Goal: Navigation & Orientation: Go to known website

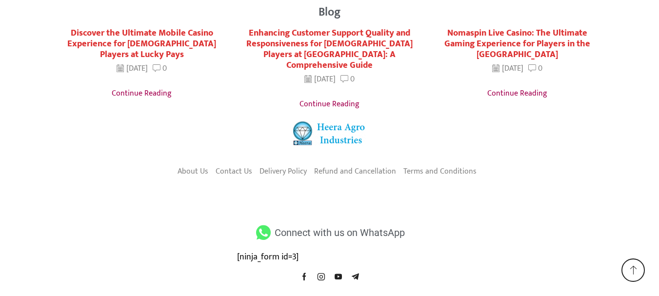
scroll to position [1957, 0]
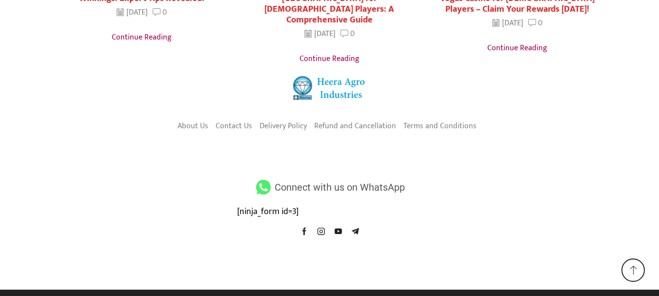
click at [361, 178] on span "Connect with us on WhatsApp" at bounding box center [338, 187] width 133 height 18
click at [295, 206] on div "[ninja_form id=3]" at bounding box center [329, 212] width 185 height 13
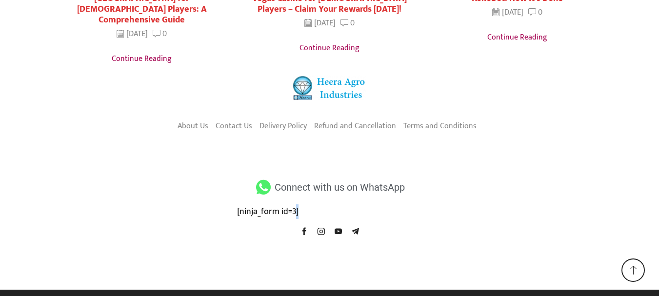
click at [300, 206] on div "[ninja_form id=3]" at bounding box center [329, 212] width 185 height 13
click at [320, 228] on icon at bounding box center [320, 231] width 7 height 7
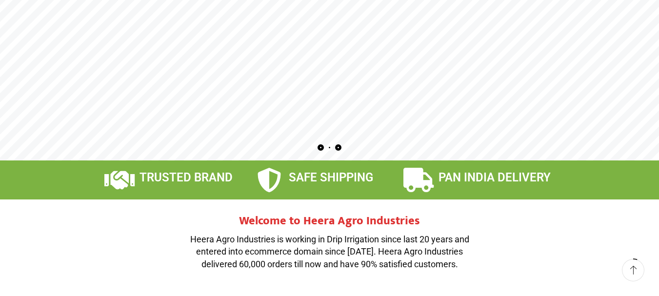
scroll to position [123, 0]
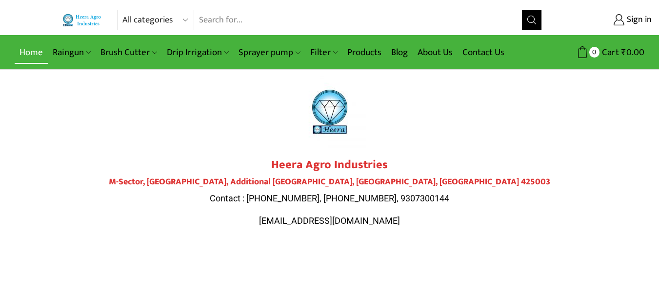
click at [32, 53] on link "Home" at bounding box center [31, 52] width 33 height 23
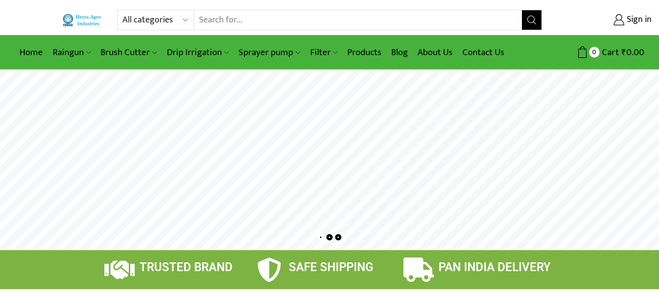
drag, startPoint x: 0, startPoint y: 0, endPoint x: 110, endPoint y: 101, distance: 149.1
click at [110, 101] on rs-layer at bounding box center [329, 160] width 659 height 180
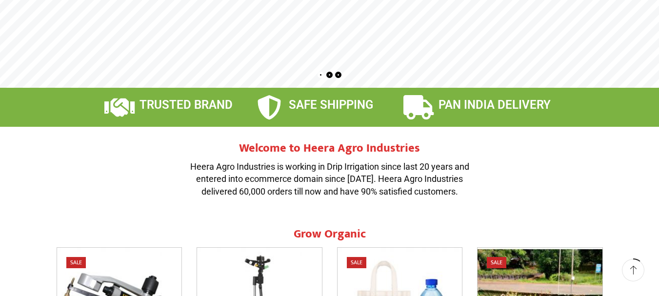
scroll to position [287, 0]
